Goal: Register for event/course

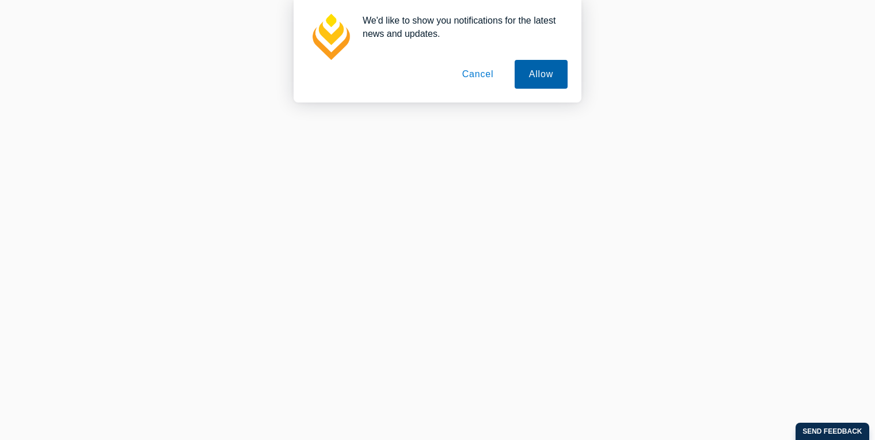
click at [559, 70] on button "Allow" at bounding box center [540, 74] width 53 height 29
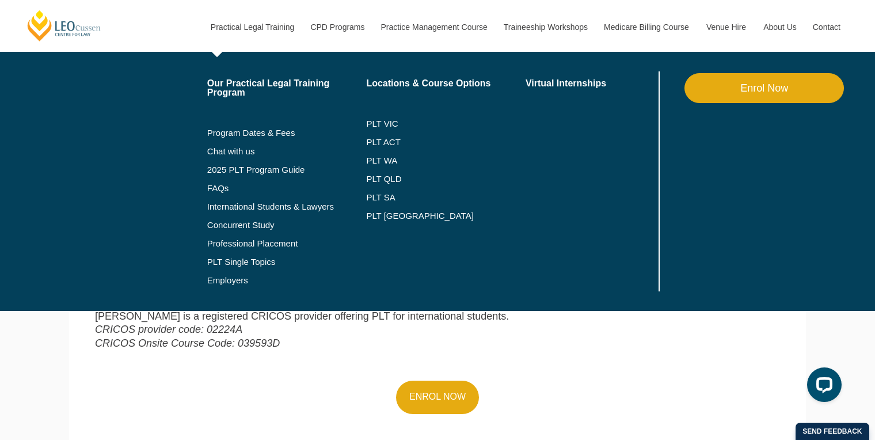
scroll to position [328, 0]
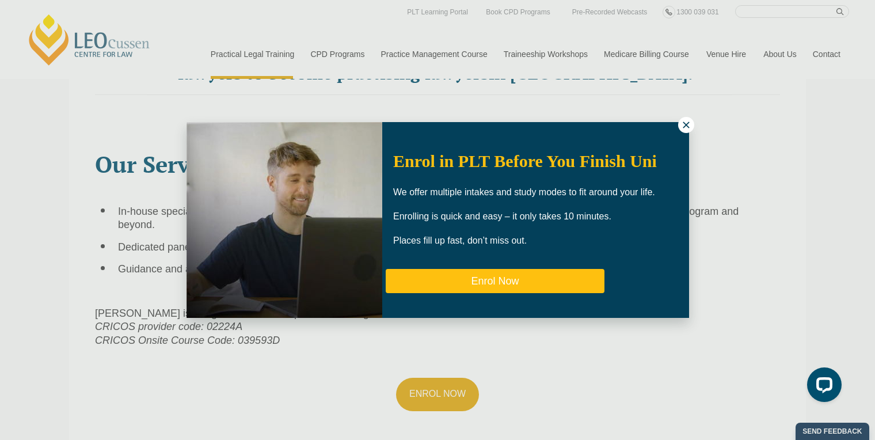
click at [501, 293] on button "Enrol Now" at bounding box center [494, 281] width 219 height 24
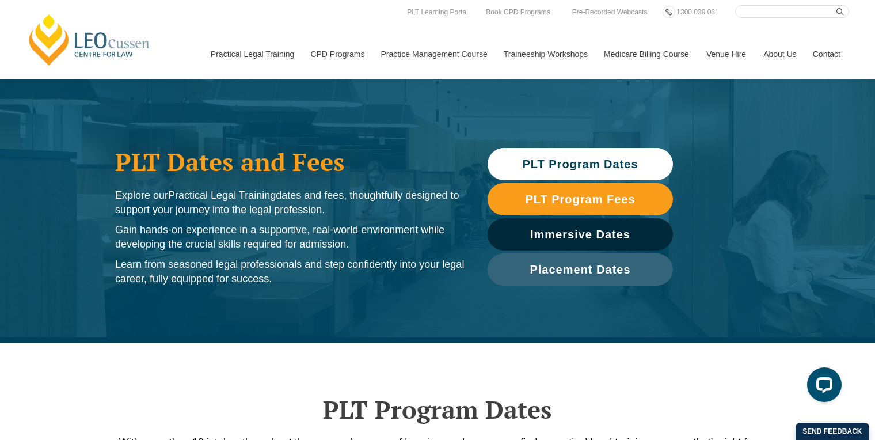
click at [636, 156] on link "PLT Program Dates" at bounding box center [579, 164] width 185 height 32
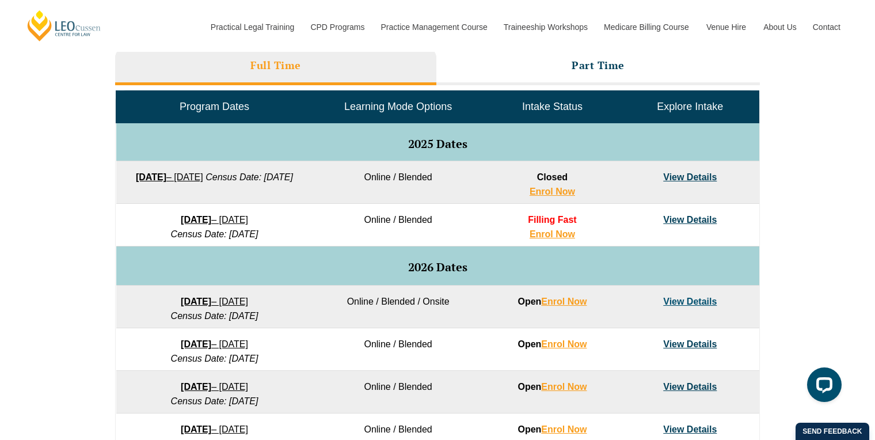
scroll to position [532, 0]
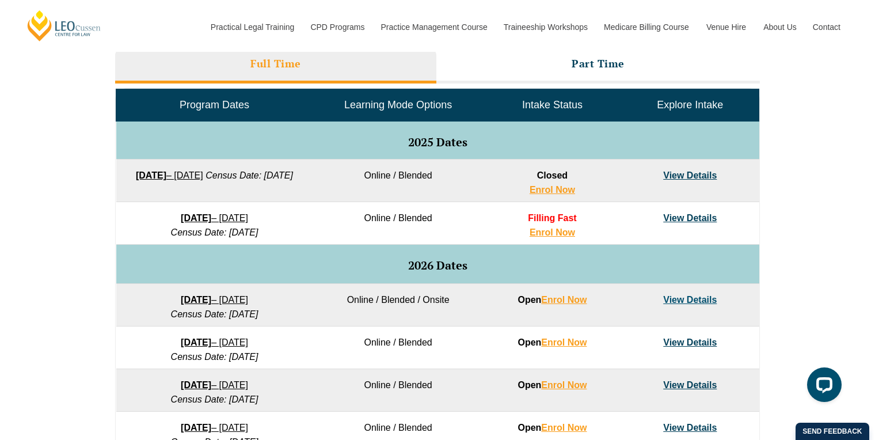
click at [674, 214] on link "View Details" at bounding box center [690, 218] width 54 height 10
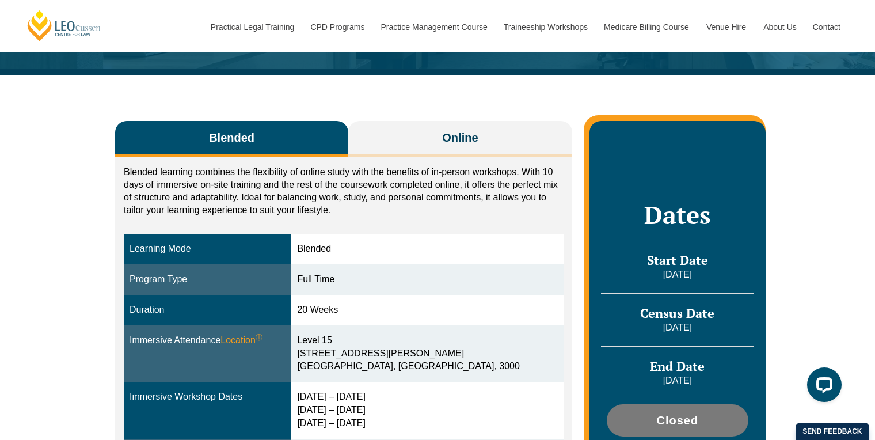
scroll to position [135, 0]
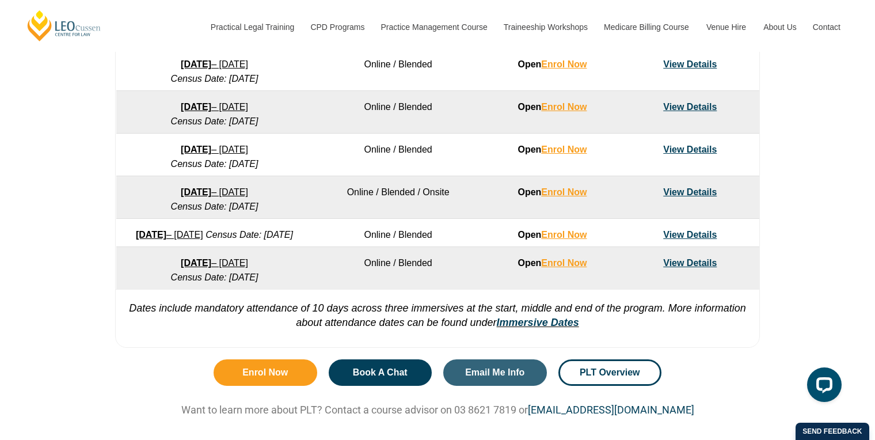
scroll to position [812, 0]
